Goal: Task Accomplishment & Management: Manage account settings

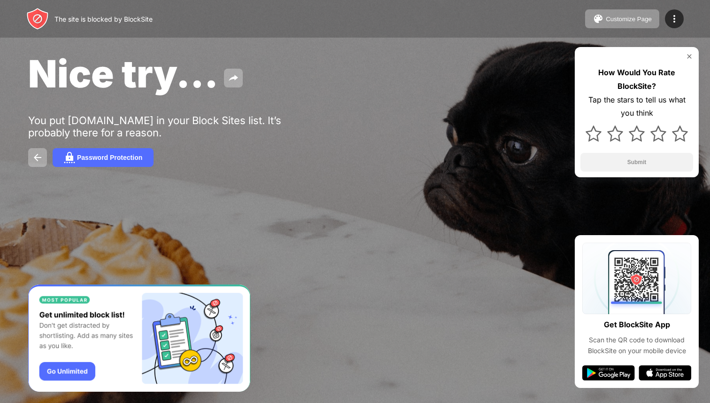
click at [689, 57] on img at bounding box center [690, 57] width 8 height 8
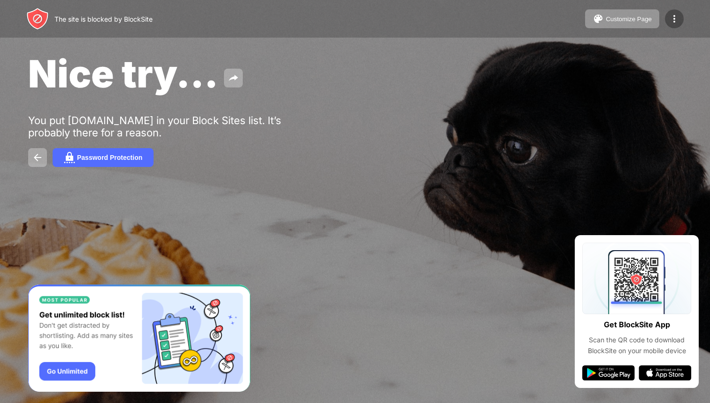
click at [677, 19] on img at bounding box center [674, 18] width 11 height 11
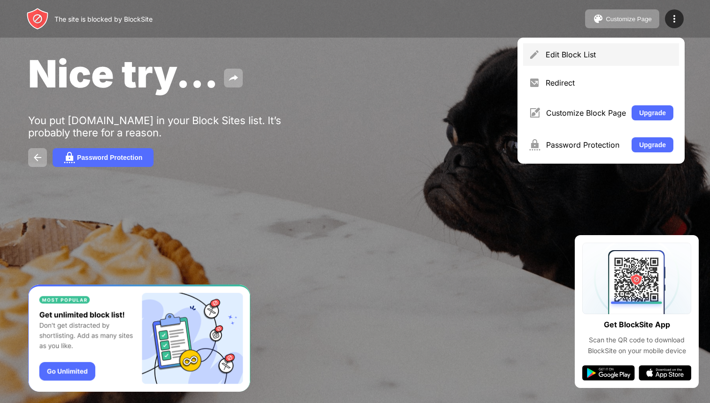
click at [582, 59] on div "Edit Block List" at bounding box center [610, 54] width 128 height 9
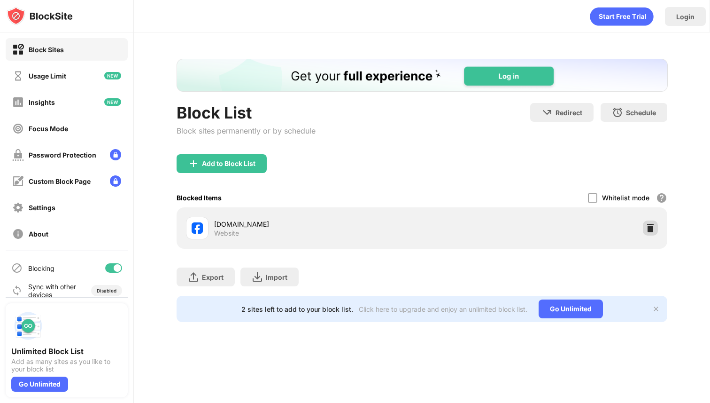
click at [652, 232] on img at bounding box center [650, 227] width 9 height 9
